Goal: Information Seeking & Learning: Learn about a topic

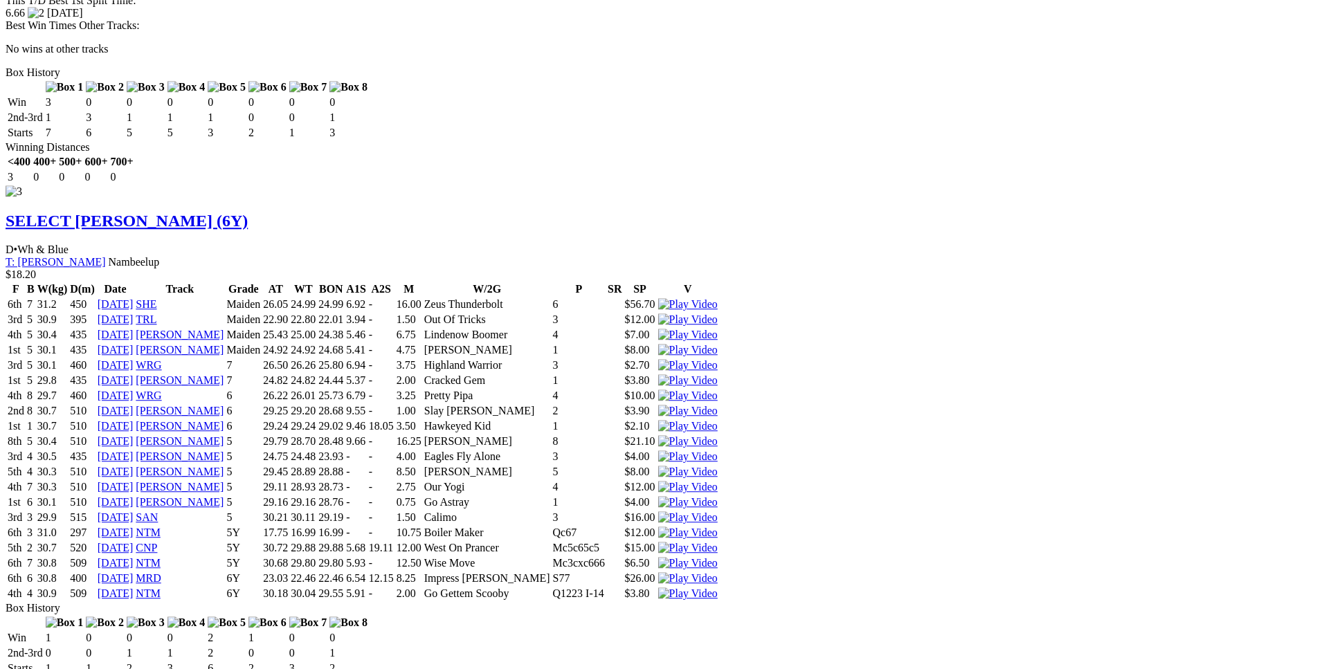
scroll to position [3317, 0]
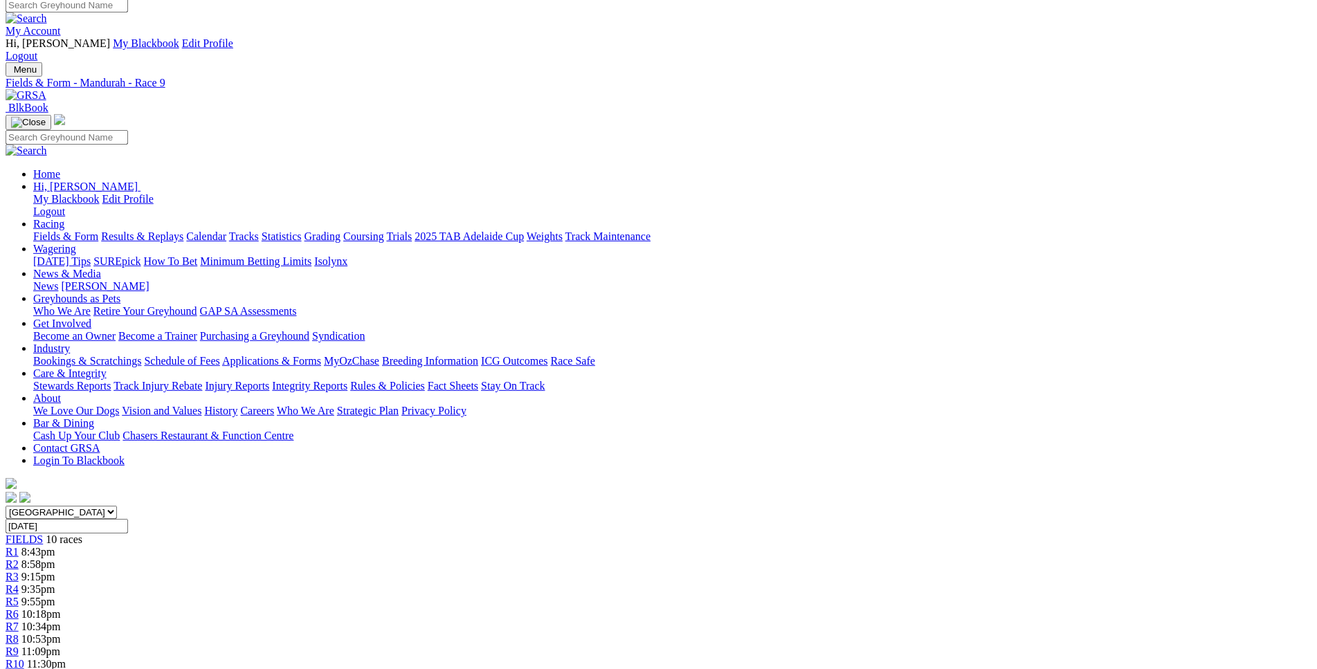
scroll to position [0, 0]
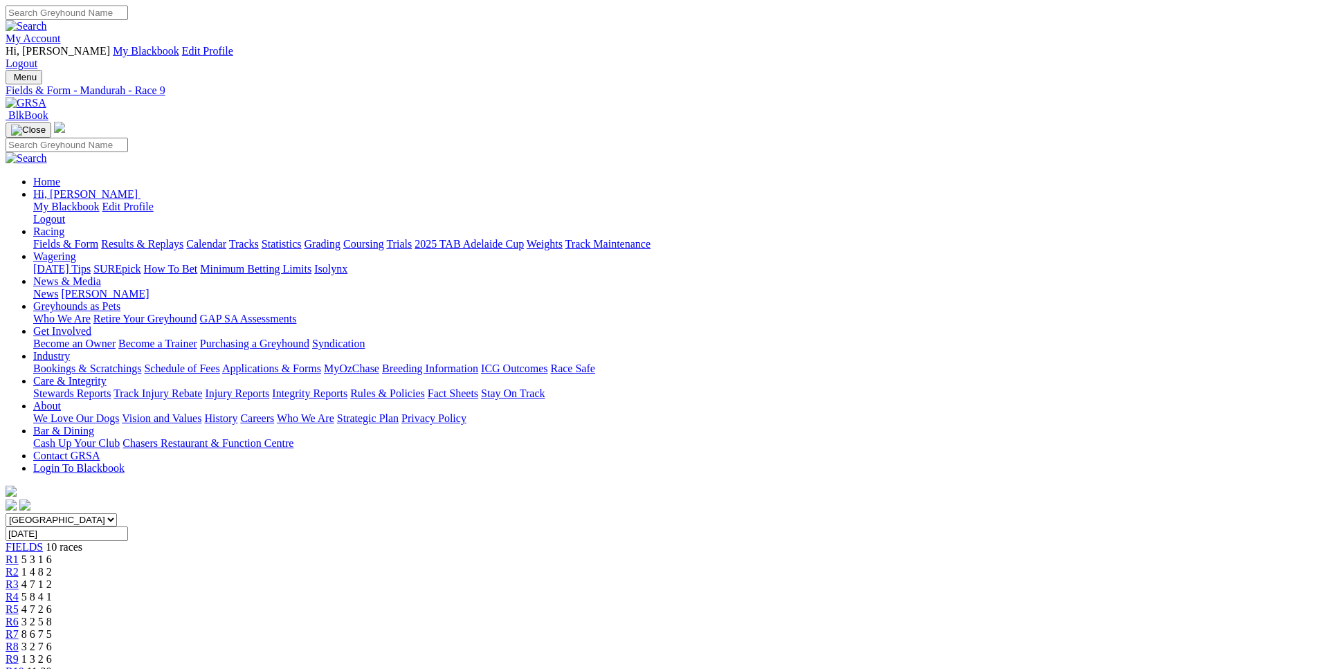
scroll to position [211, 0]
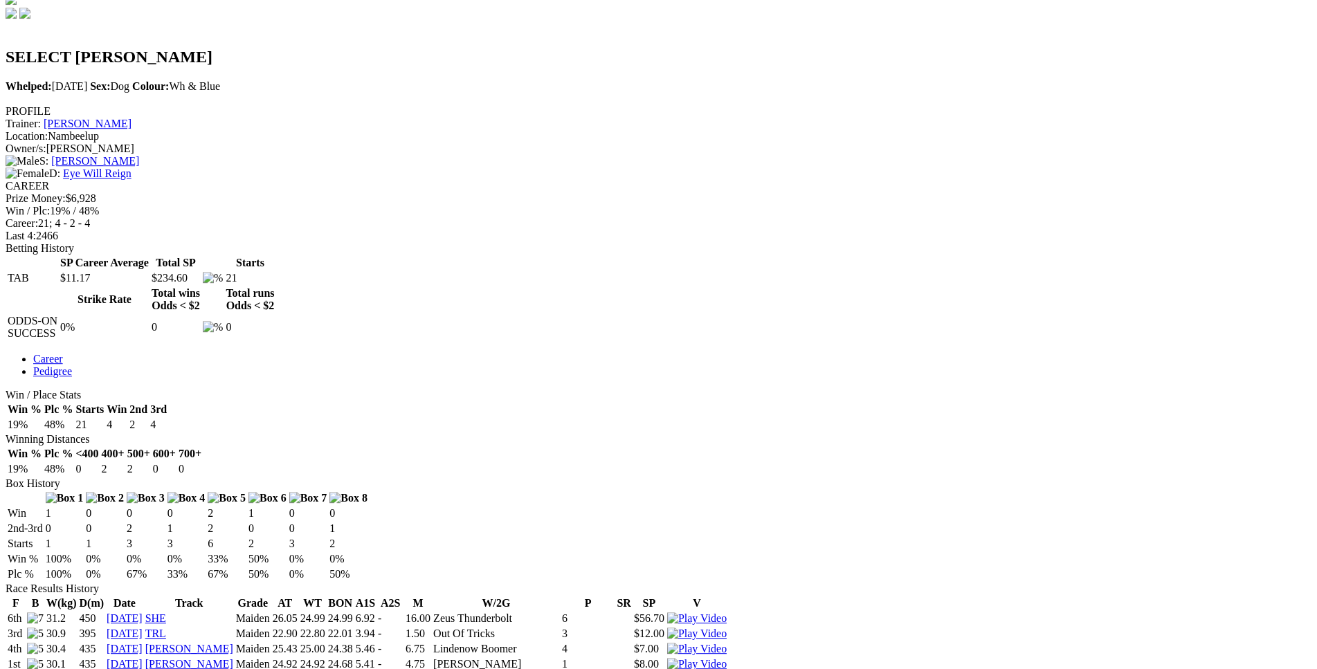
scroll to position [493, 0]
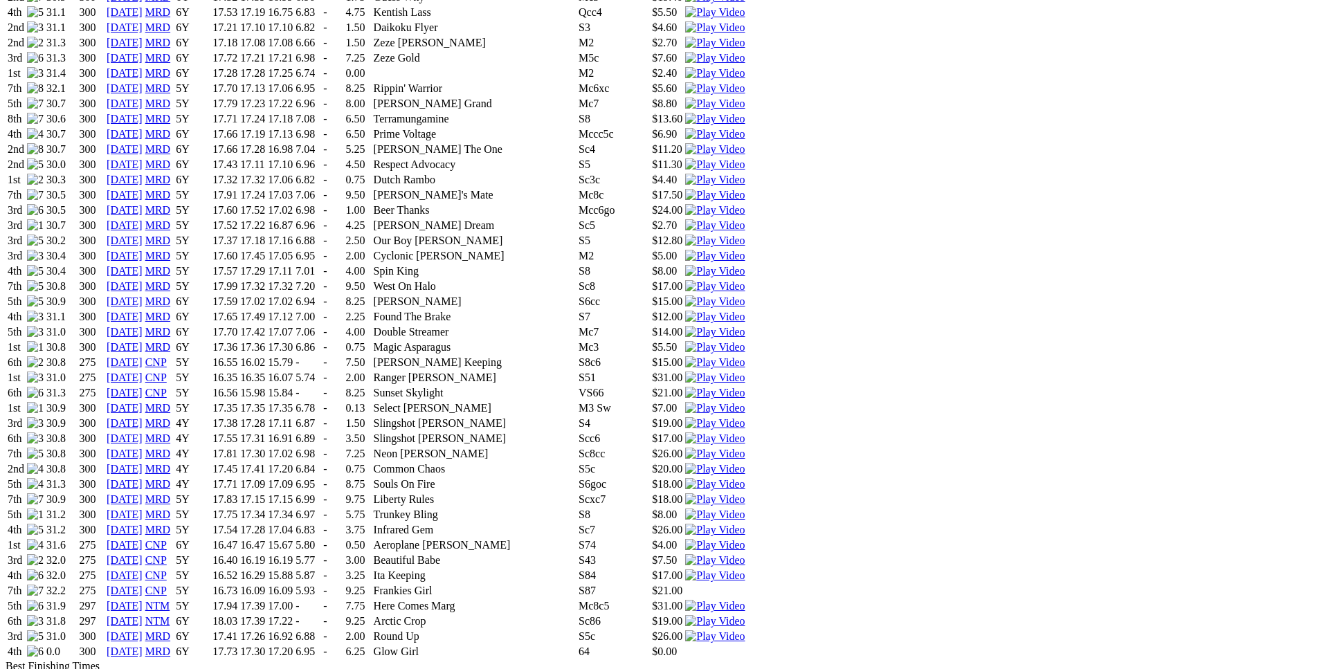
scroll to position [1482, 0]
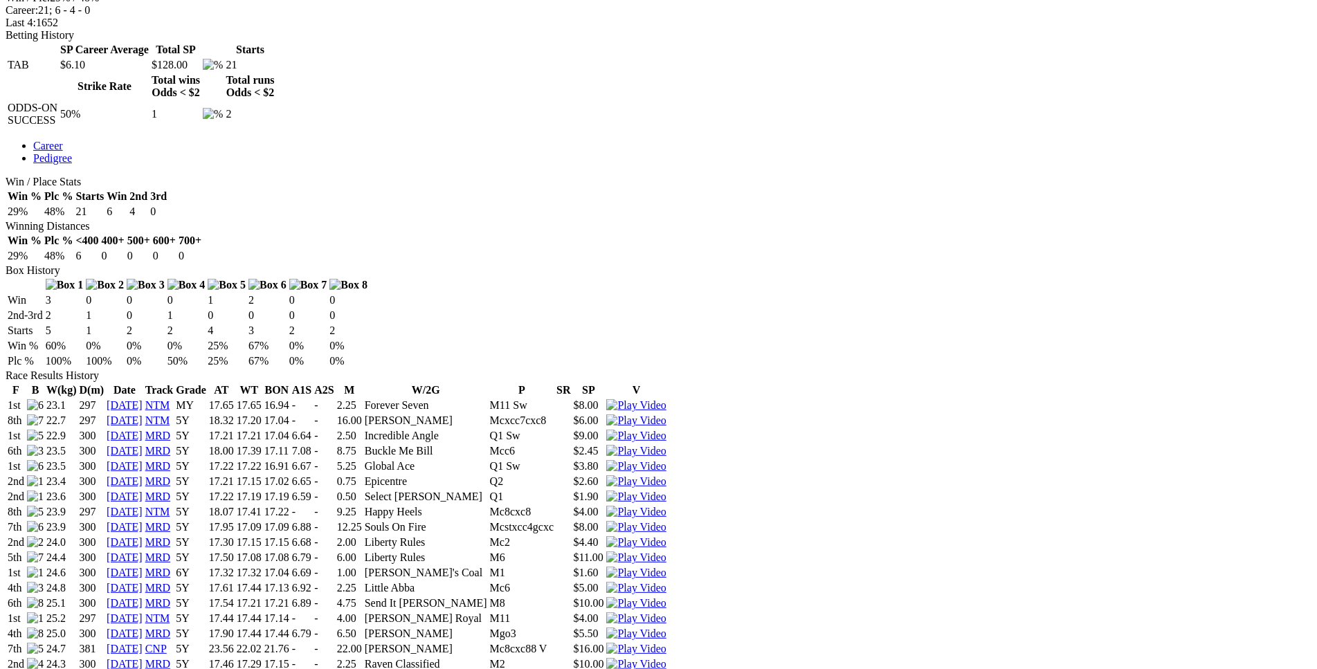
scroll to position [706, 0]
